Goal: Navigation & Orientation: Find specific page/section

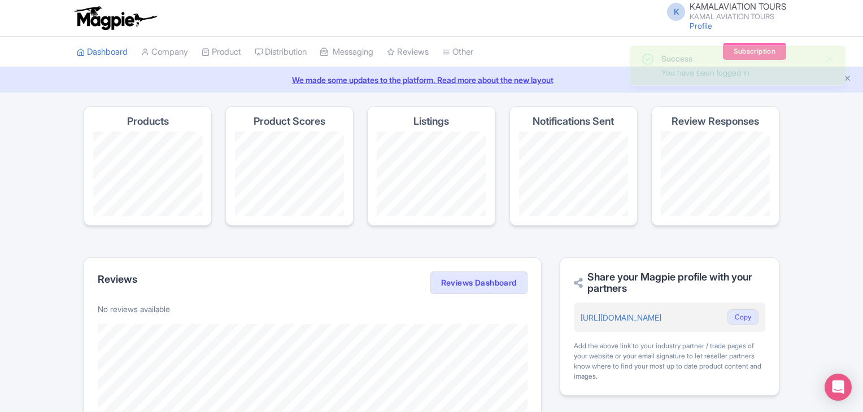
click at [748, 62] on div "Success" at bounding box center [738, 59] width 155 height 12
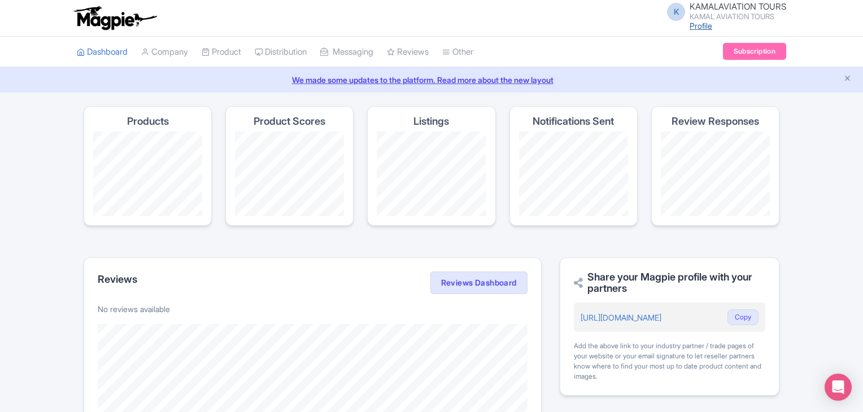
click at [696, 23] on link "Profile" at bounding box center [701, 26] width 23 height 10
click at [98, 54] on link "Dashboard" at bounding box center [102, 52] width 51 height 31
